Goal: Communication & Community: Answer question/provide support

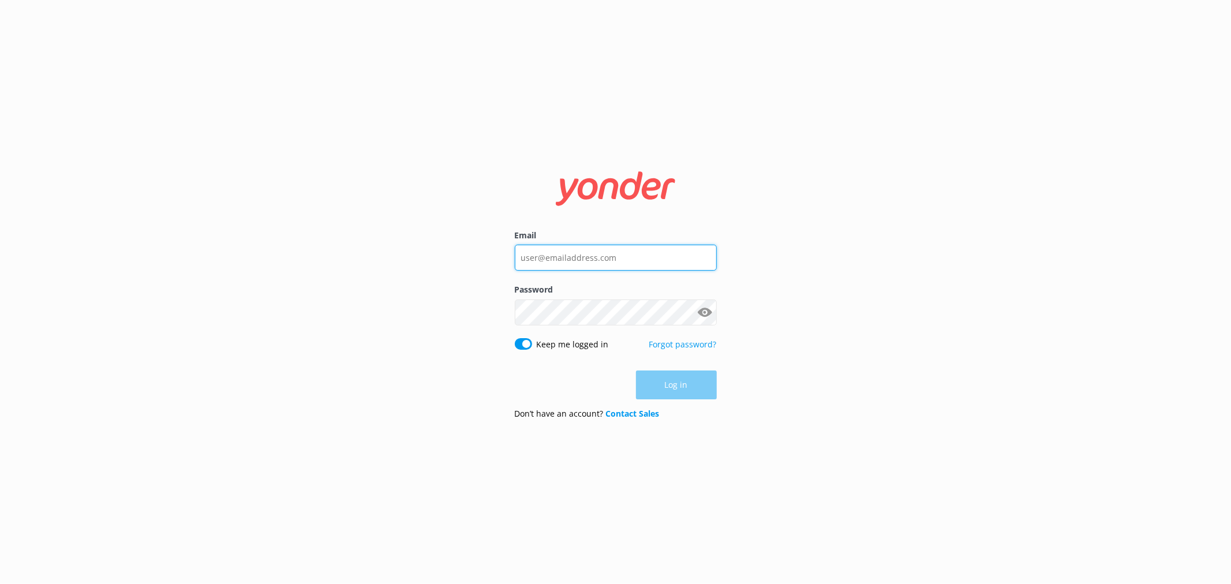
click at [618, 254] on input "Email" at bounding box center [616, 258] width 202 height 26
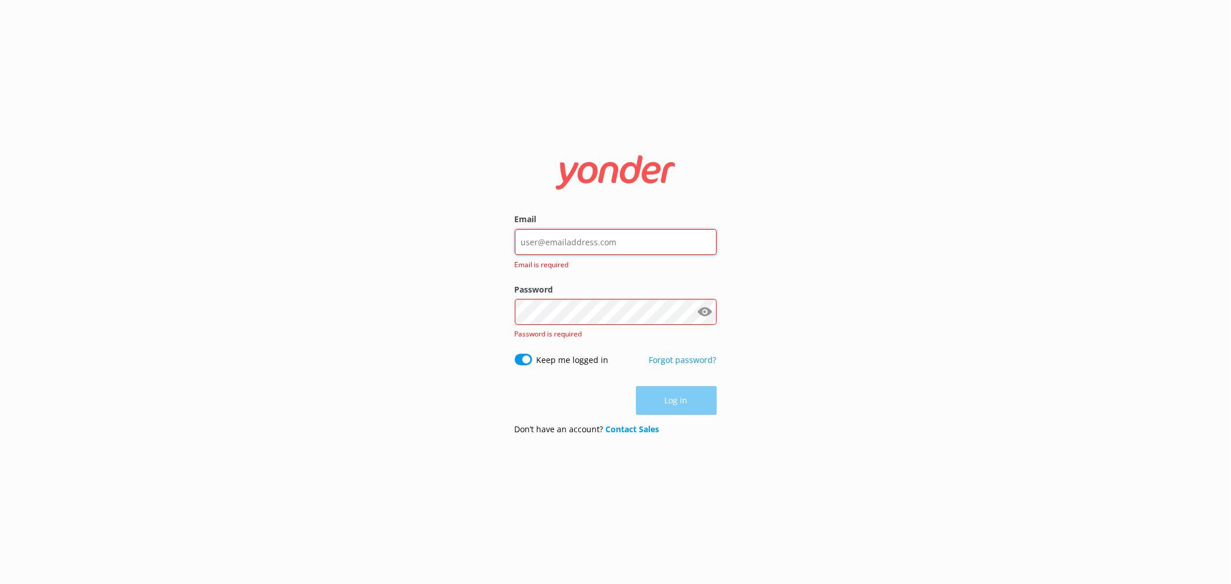
type input "[EMAIL_ADDRESS][DOMAIN_NAME]"
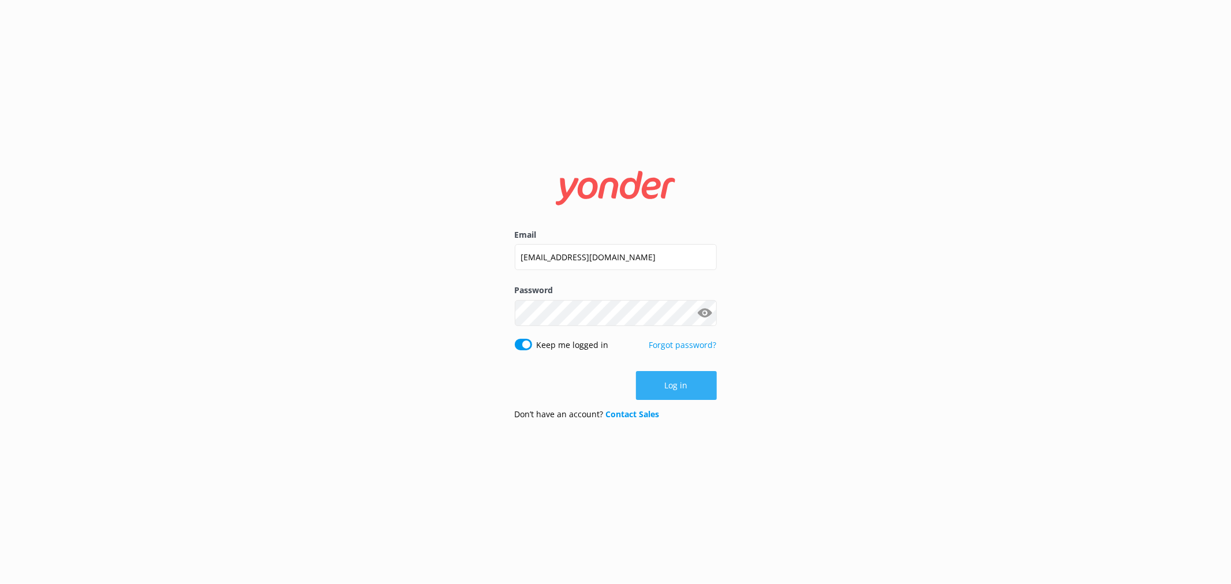
click at [691, 390] on button "Log in" at bounding box center [676, 385] width 81 height 29
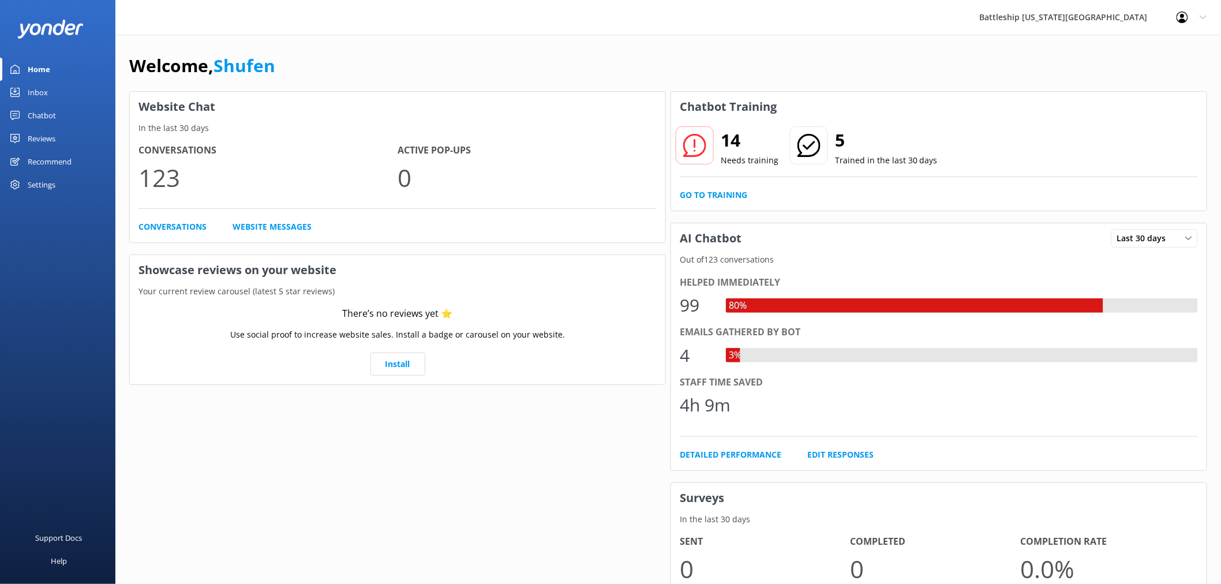
click at [35, 90] on div "Inbox" at bounding box center [38, 92] width 20 height 23
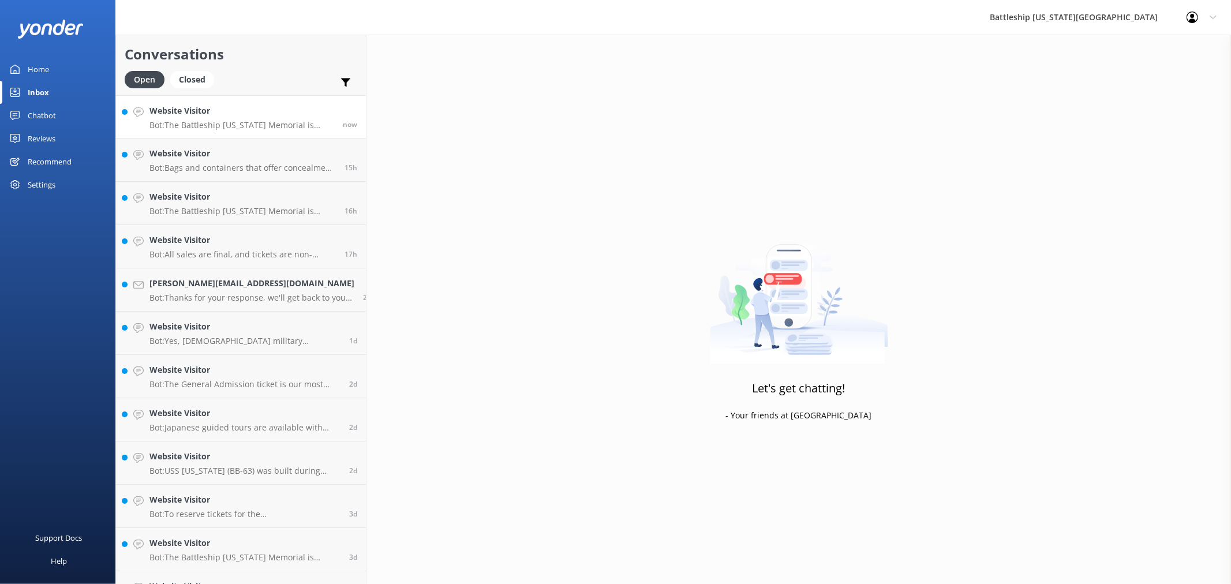
click at [238, 118] on div "Website Visitor Bot: The Battleship [US_STATE] Memorial is located on an active…" at bounding box center [241, 116] width 185 height 25
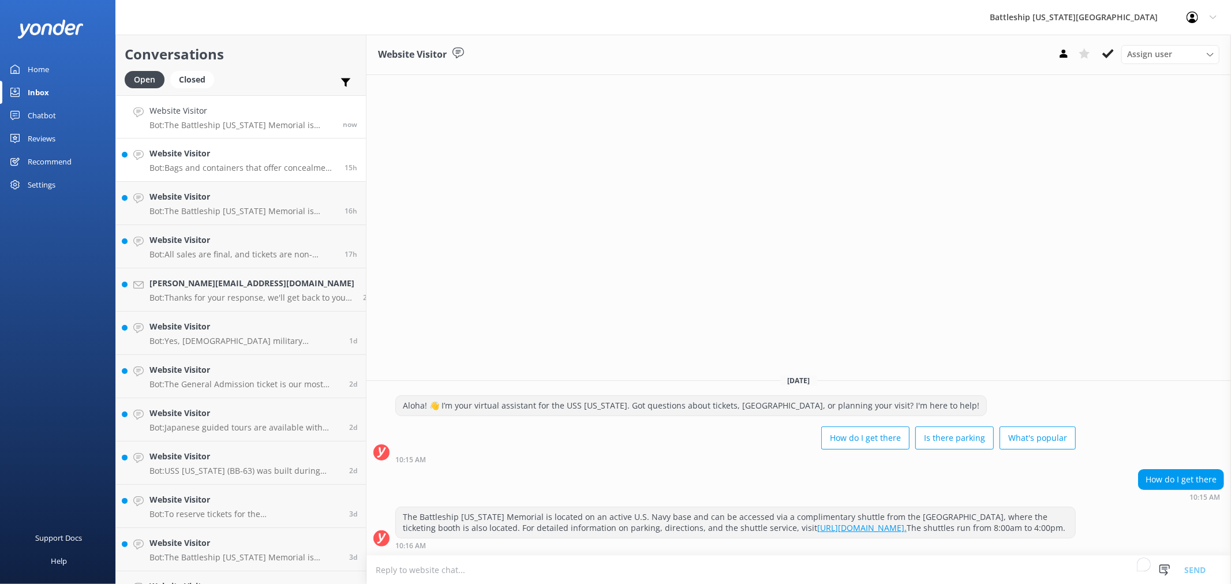
click at [219, 168] on p "Bot: Bags and containers that offer concealment, such as purses, handbags, back…" at bounding box center [242, 168] width 186 height 10
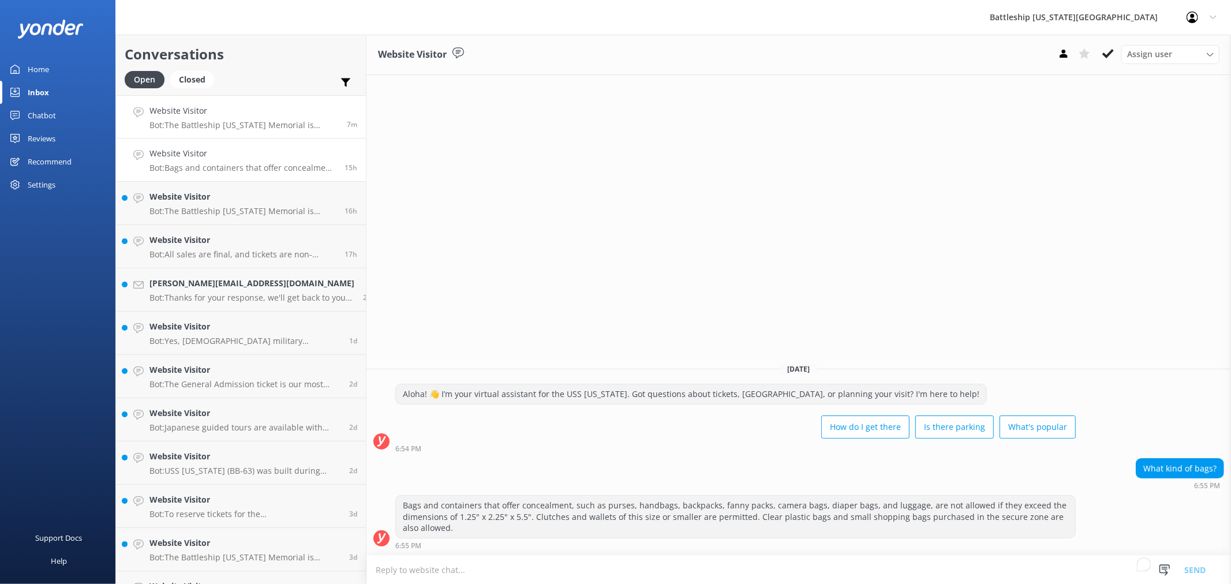
click at [231, 113] on h4 "Website Visitor" at bounding box center [243, 110] width 189 height 13
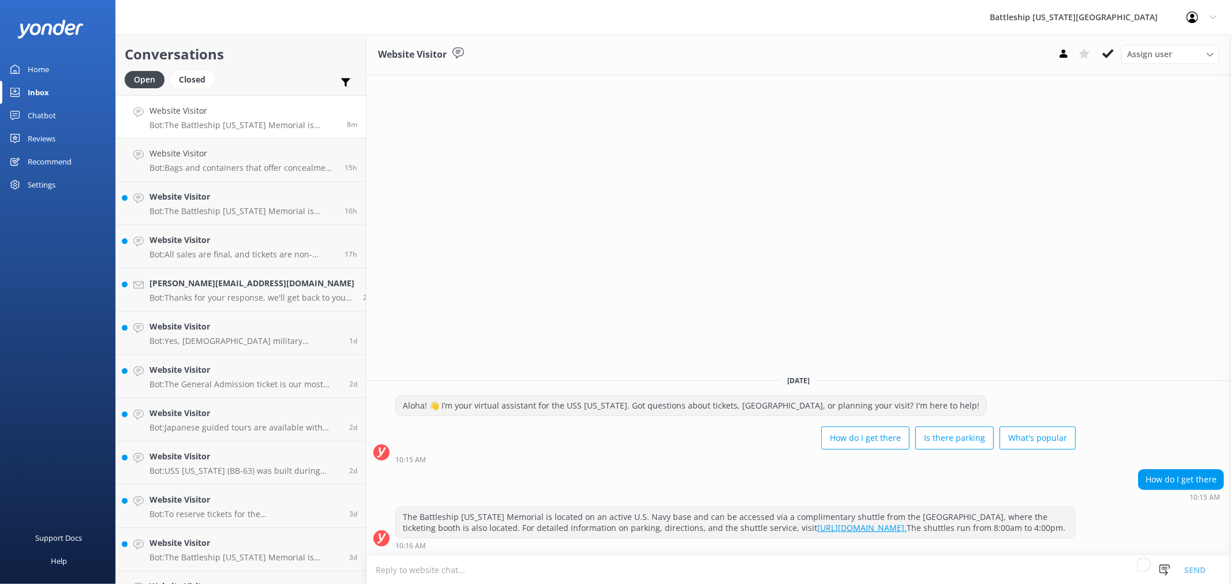
click at [226, 112] on h4 "Website Visitor" at bounding box center [243, 110] width 189 height 13
click at [238, 119] on div "Website Visitor Bot: The Battleship [US_STATE] Memorial is located on an active…" at bounding box center [243, 116] width 189 height 25
click at [245, 120] on p "Bot: The Battleship [US_STATE] Memorial is located on an active U.S. Navy base …" at bounding box center [243, 125] width 189 height 10
click at [28, 88] on div "Inbox" at bounding box center [38, 92] width 21 height 23
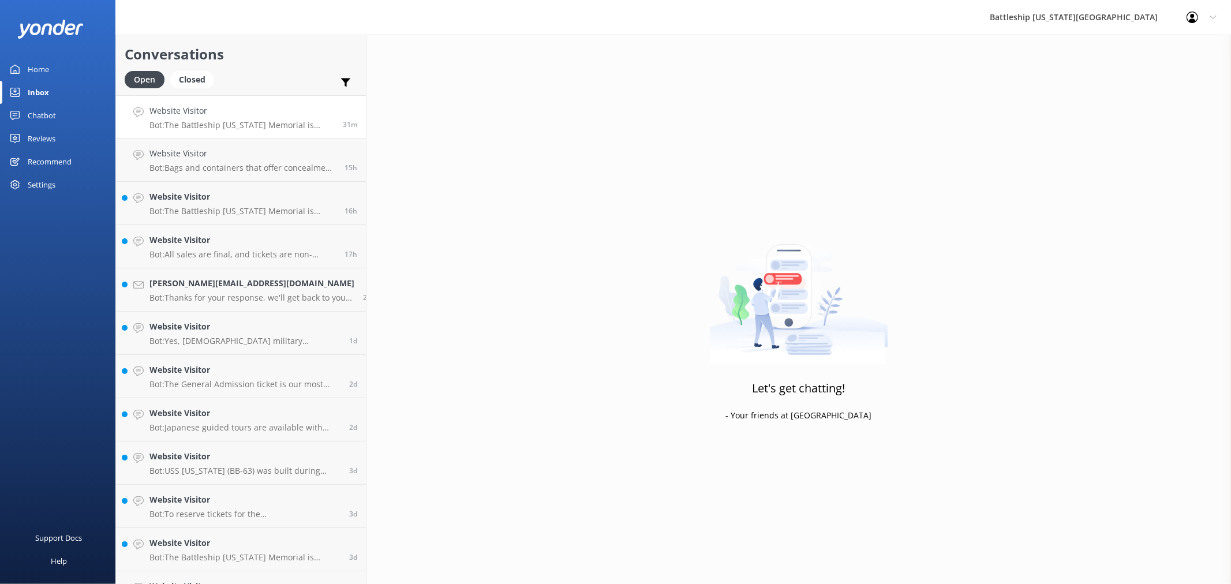
drag, startPoint x: 222, startPoint y: 120, endPoint x: 314, endPoint y: 129, distance: 93.3
click at [222, 120] on p "Bot: The Battleship [US_STATE] Memorial is located on an active U.S. Navy base …" at bounding box center [241, 125] width 185 height 10
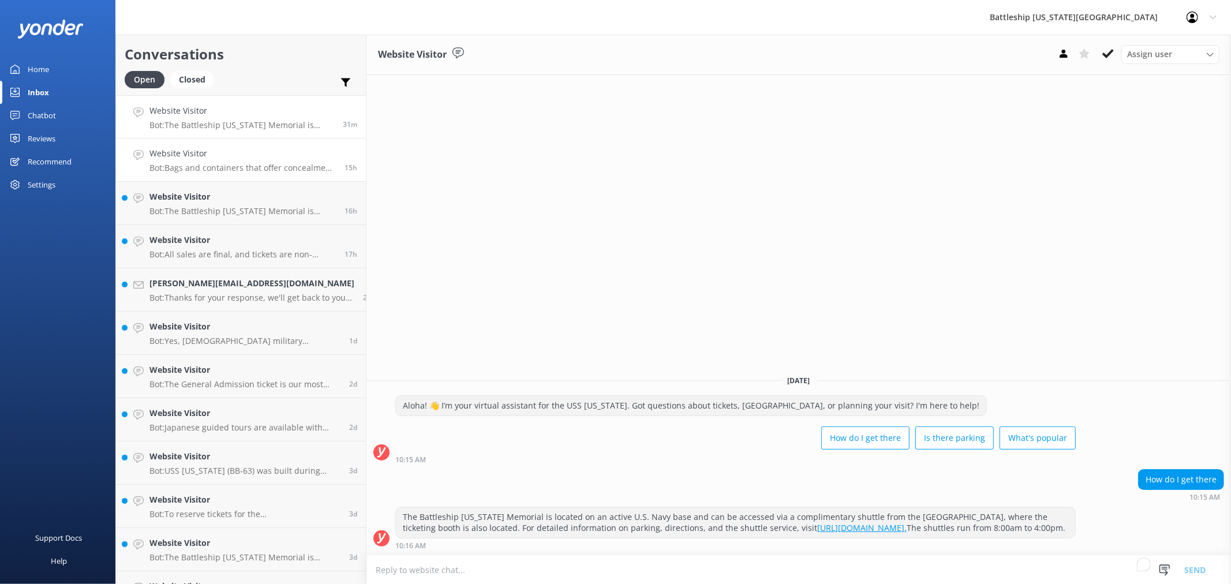
click at [223, 157] on h4 "Website Visitor" at bounding box center [242, 153] width 186 height 13
